Goal: Task Accomplishment & Management: Manage account settings

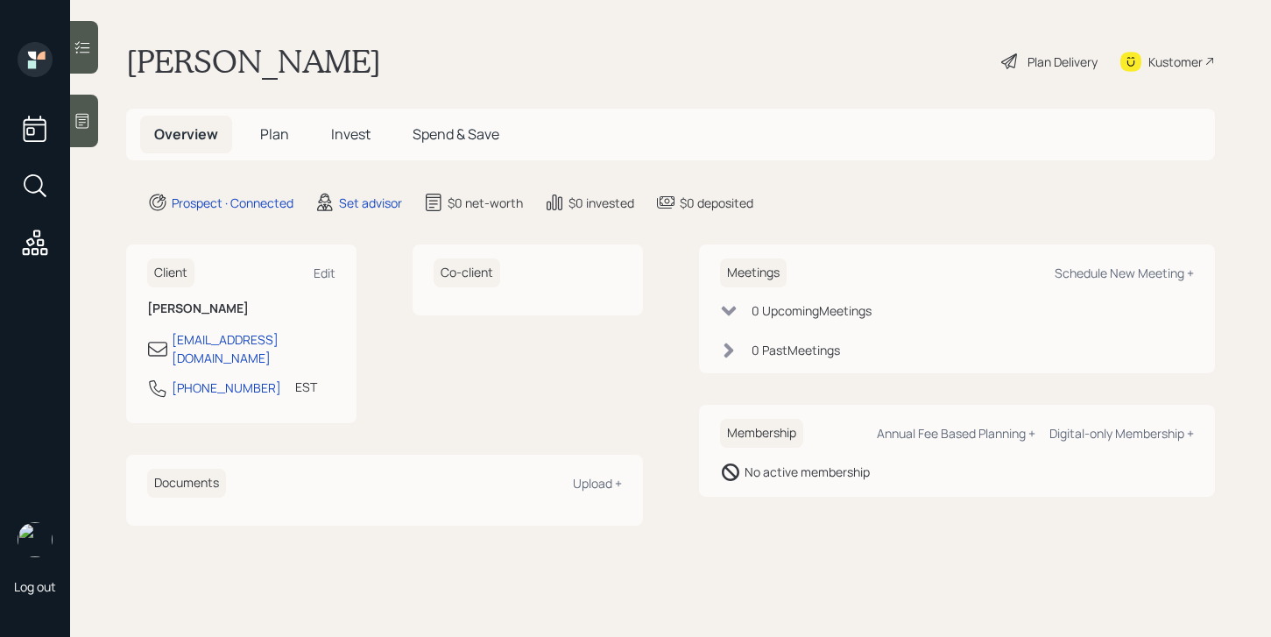
click at [315, 287] on div "Client Edit [PERSON_NAME] [PERSON_NAME][EMAIL_ADDRESS][DOMAIN_NAME] [PHONE_NUMB…" at bounding box center [241, 333] width 230 height 179
click at [326, 274] on div "Edit" at bounding box center [325, 273] width 22 height 17
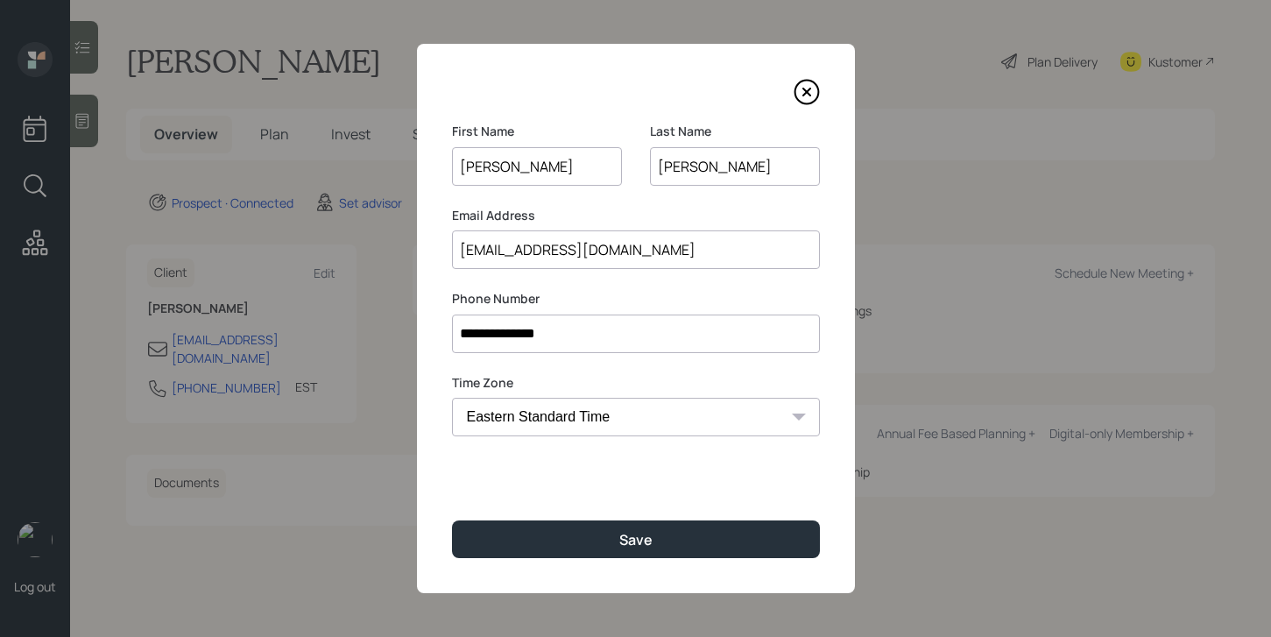
click at [578, 257] on input "[EMAIL_ADDRESS][DOMAIN_NAME]" at bounding box center [636, 249] width 368 height 39
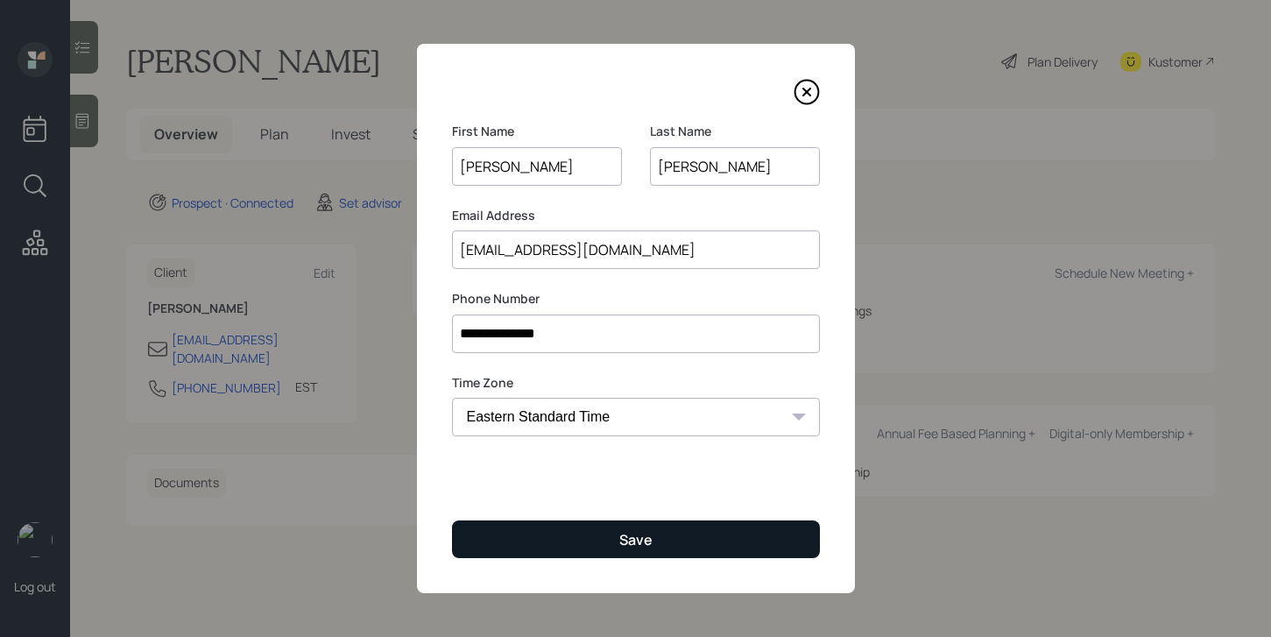
type input "[EMAIL_ADDRESS][DOMAIN_NAME]"
click at [626, 536] on div "Save" at bounding box center [635, 539] width 33 height 19
